Goal: Transaction & Acquisition: Obtain resource

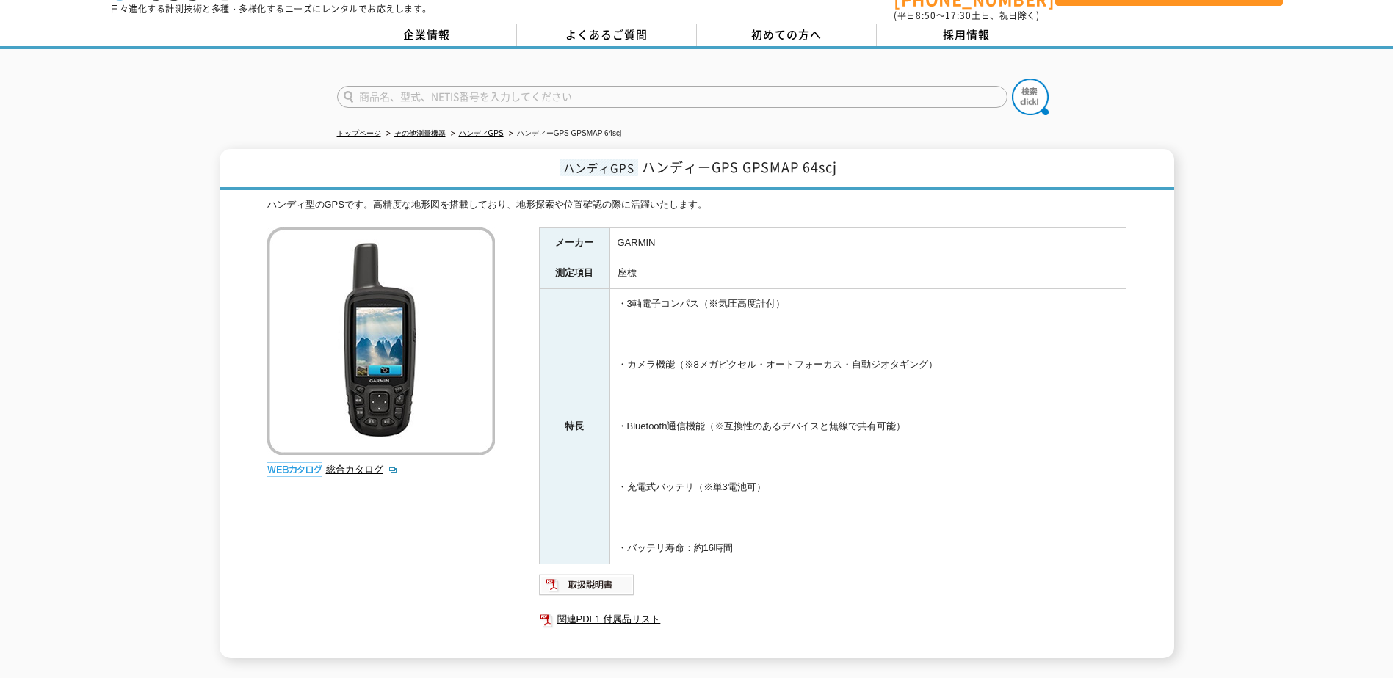
scroll to position [20, 0]
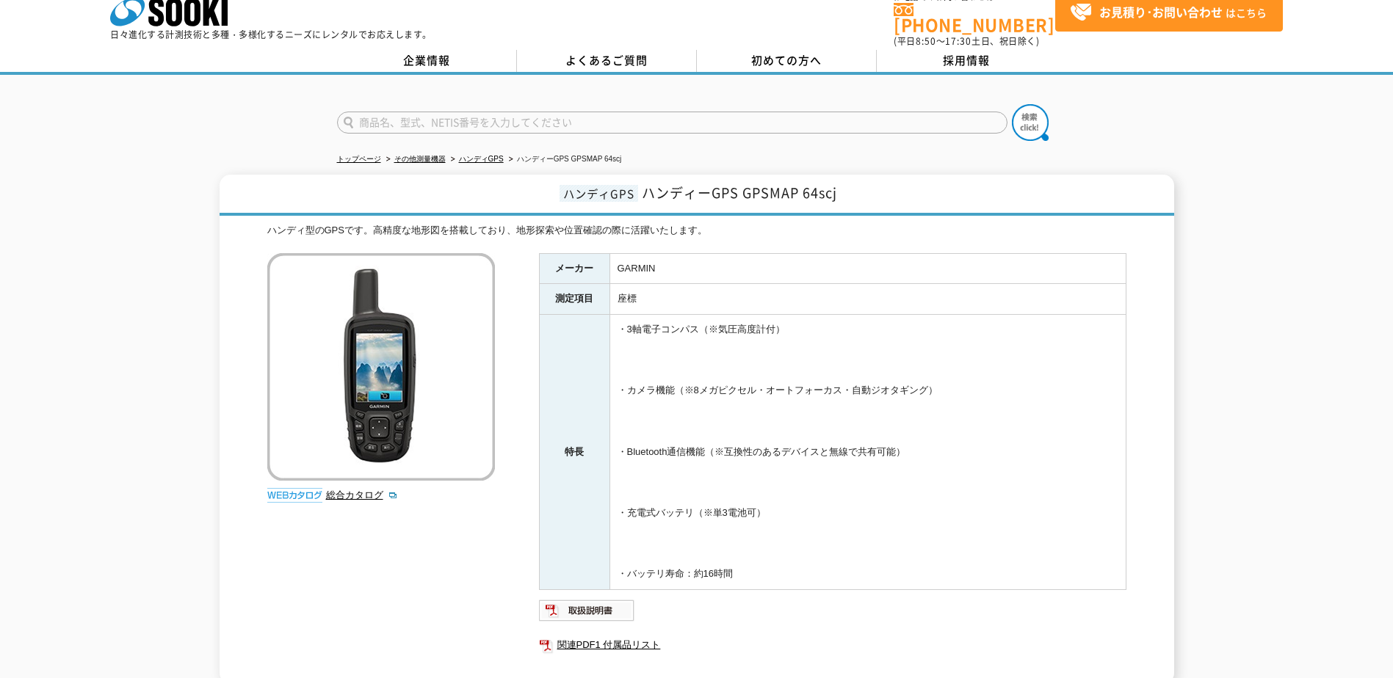
click at [494, 145] on ul "トップページ その他測量機器 ハンディGPS ハンディーGPS GPSMAP 64scj" at bounding box center [697, 160] width 720 height 30
click at [490, 155] on link "ハンディGPS" at bounding box center [481, 159] width 45 height 8
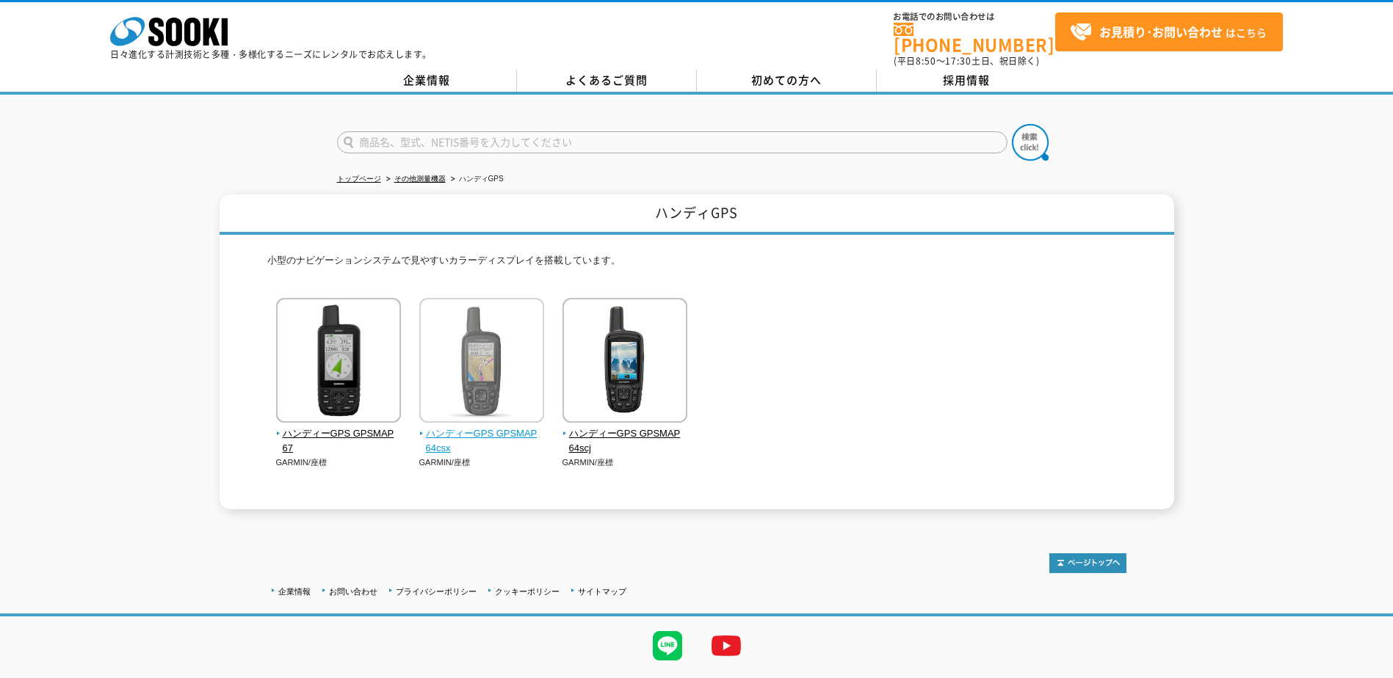
click at [468, 322] on img at bounding box center [481, 362] width 125 height 128
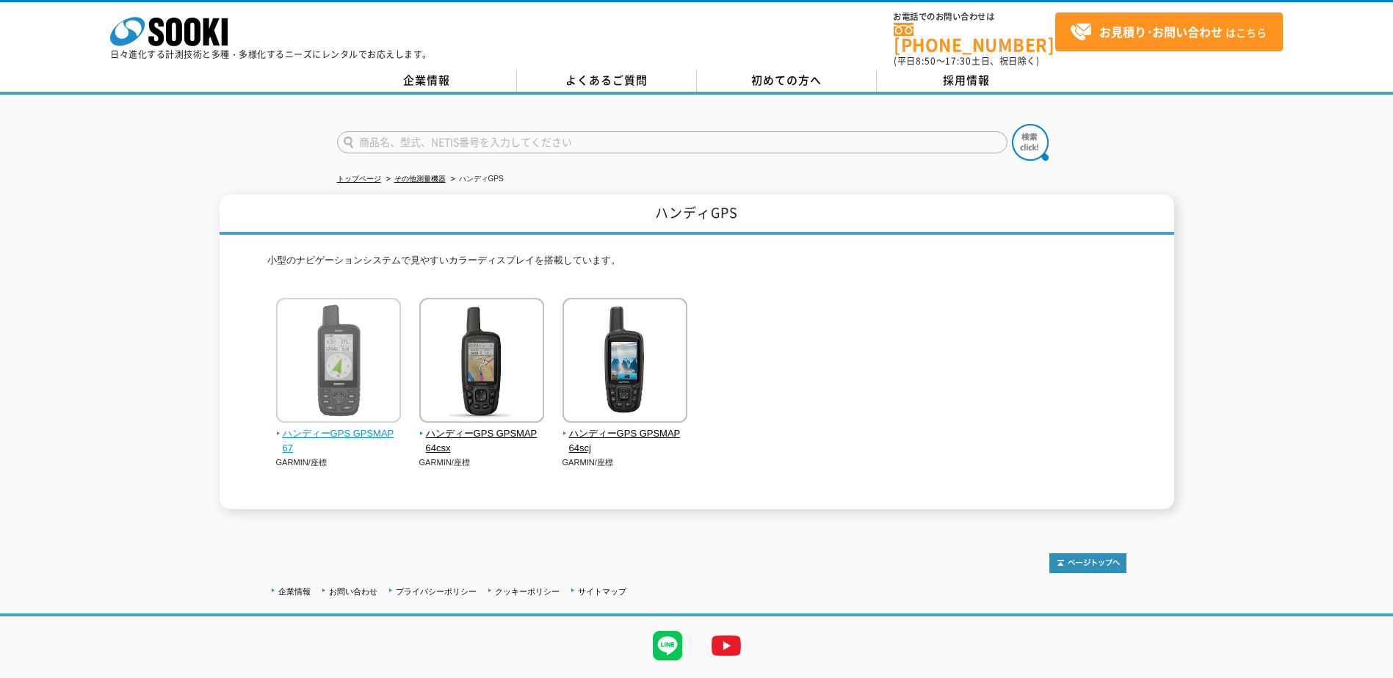
click at [385, 385] on img at bounding box center [338, 362] width 125 height 128
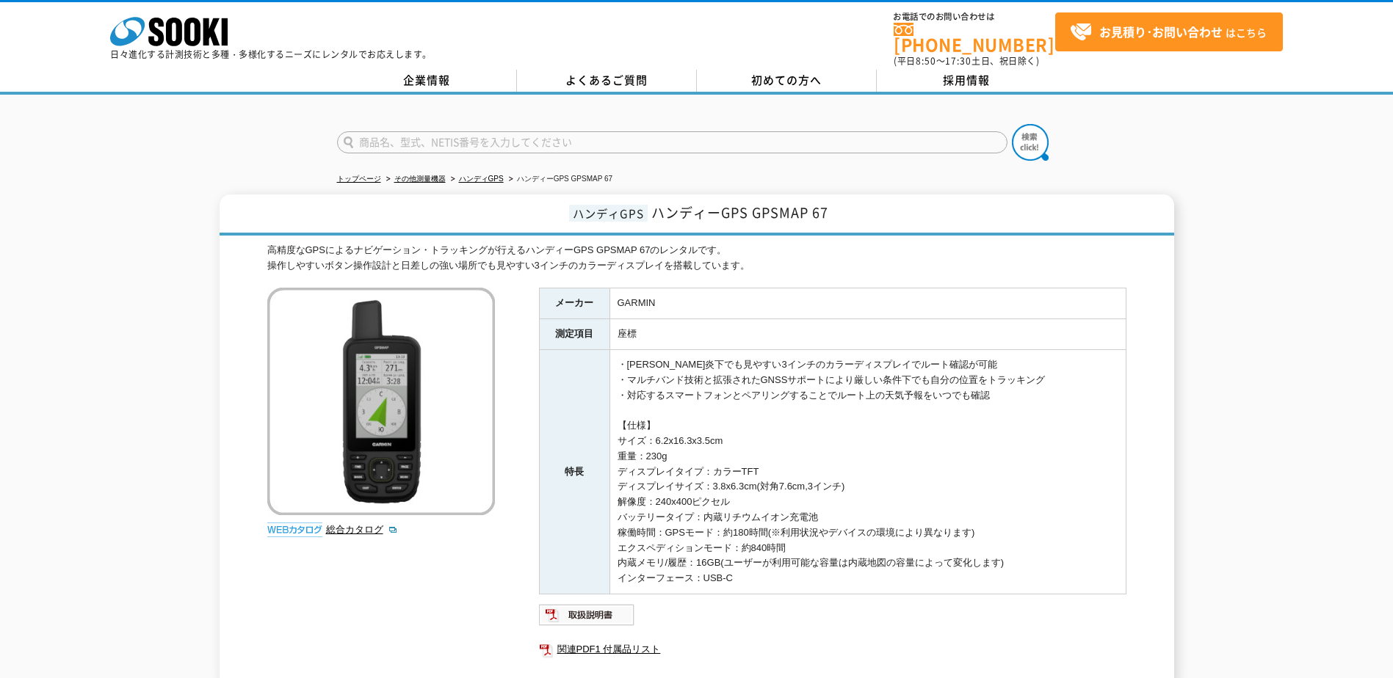
scroll to position [73, 0]
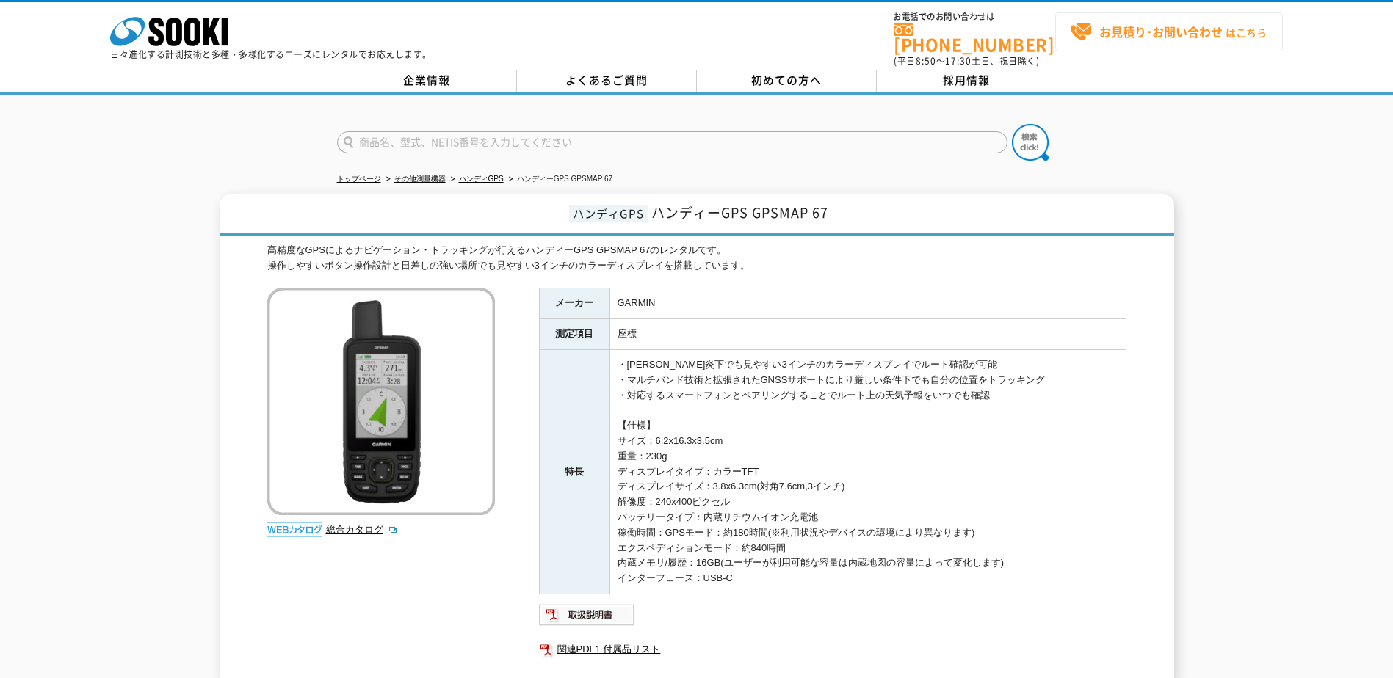
click at [1093, 37] on span "お見積り･お問い合わせ はこちら" at bounding box center [1168, 32] width 197 height 22
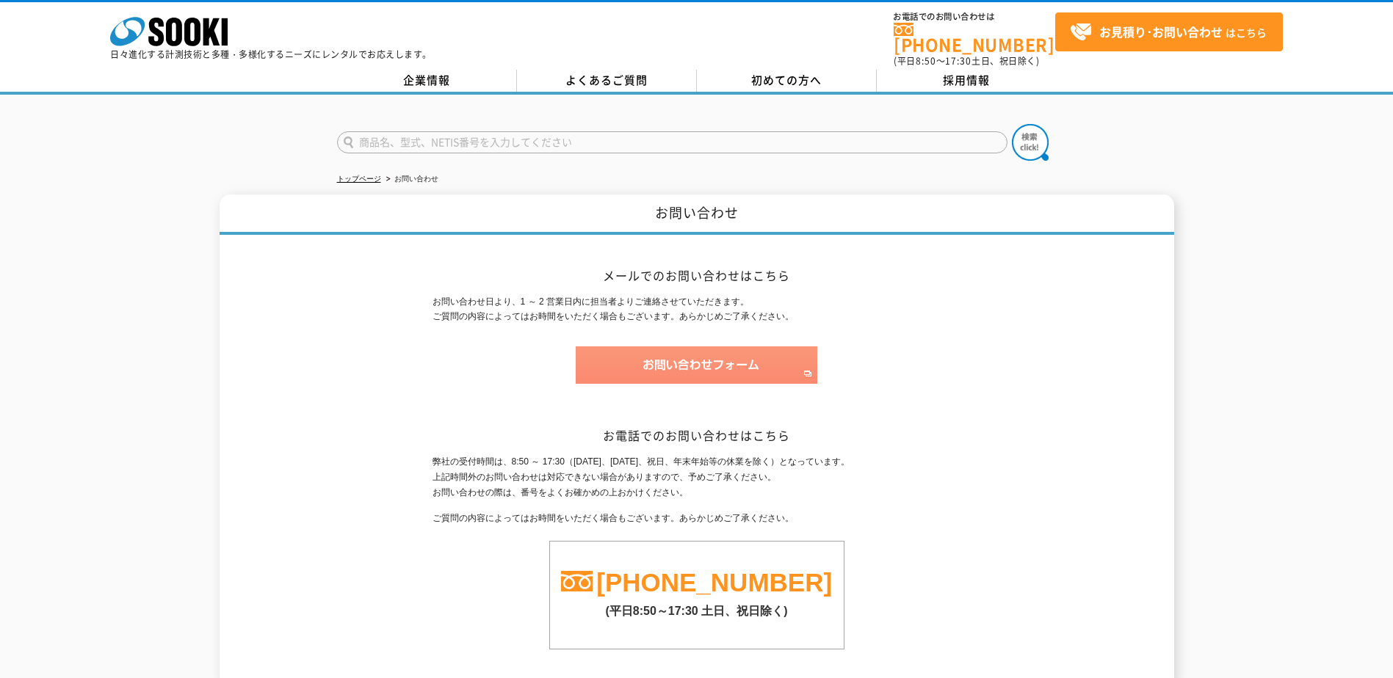
click at [714, 361] on img at bounding box center [697, 365] width 242 height 37
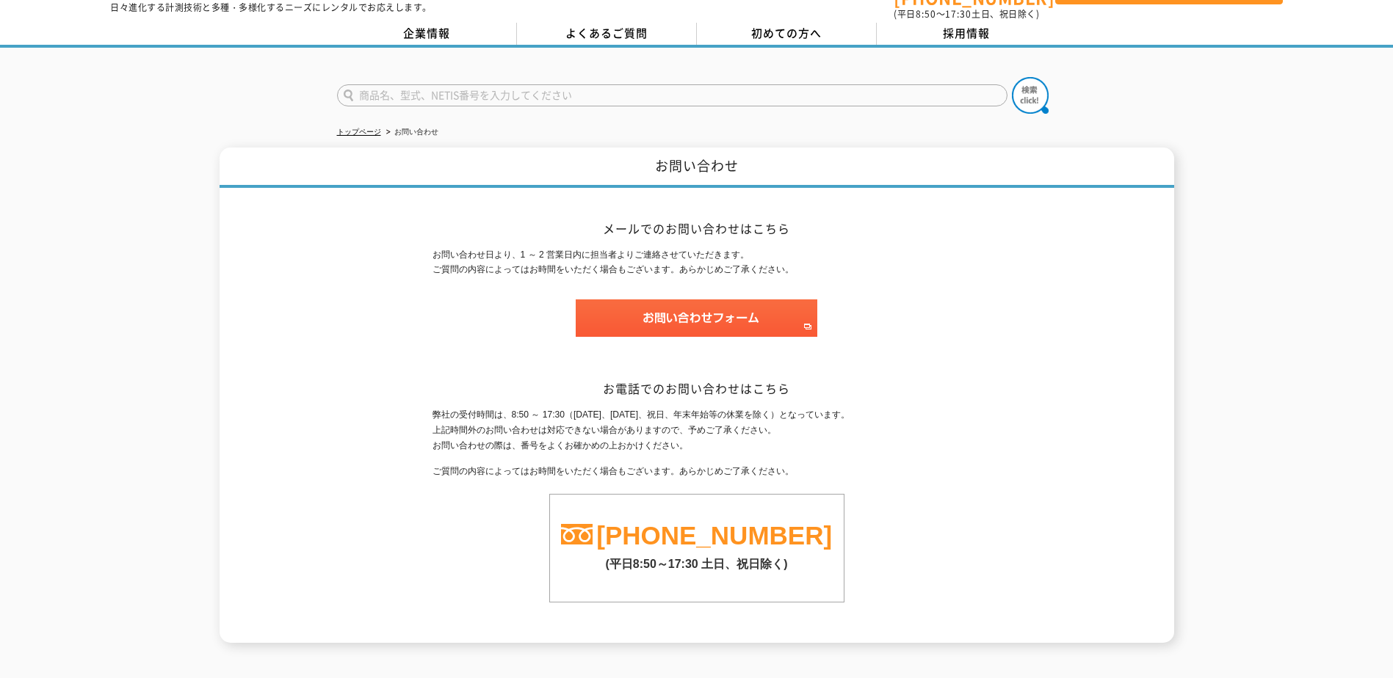
scroll to position [73, 0]
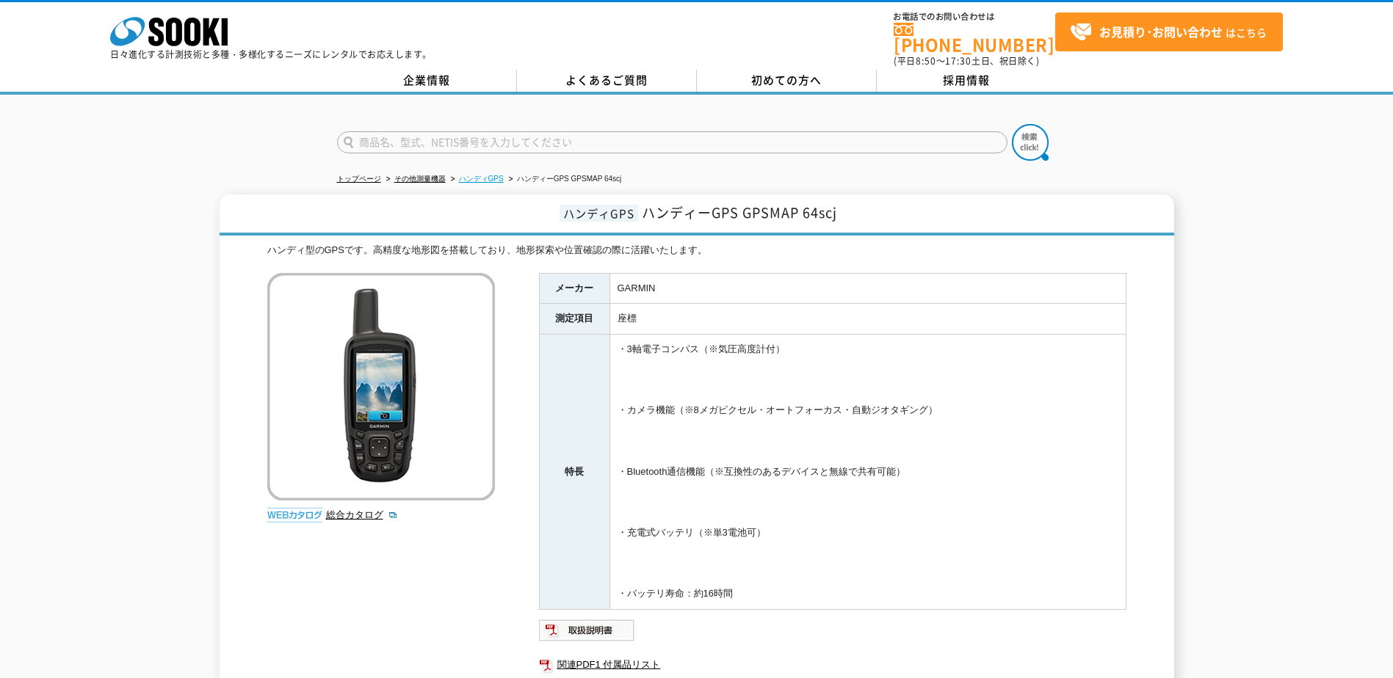
click at [477, 175] on link "ハンディGPS" at bounding box center [481, 179] width 45 height 8
